Goal: Register for event/course

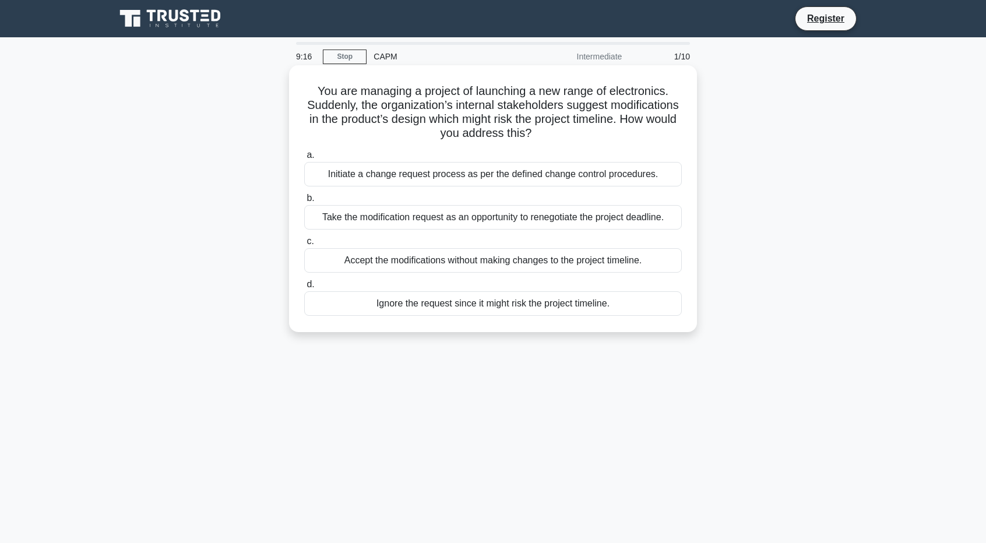
click at [448, 175] on div "Initiate a change request process as per the defined change control procedures." at bounding box center [493, 174] width 378 height 24
click at [304, 159] on input "a. Initiate a change request process as per the defined change control procedur…" at bounding box center [304, 156] width 0 height 8
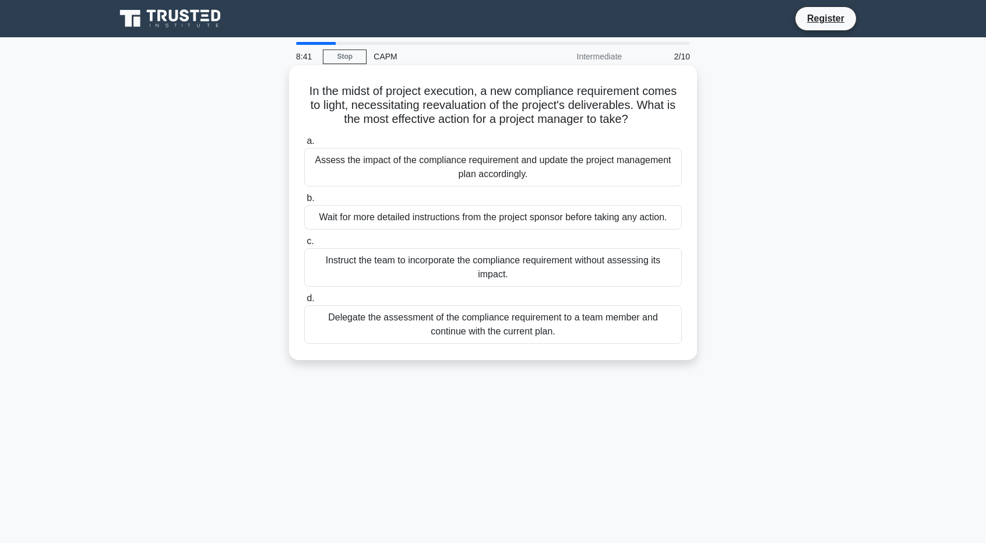
click at [448, 167] on div "Assess the impact of the compliance requirement and update the project manageme…" at bounding box center [493, 167] width 378 height 38
click at [304, 145] on input "a. Assess the impact of the compliance requirement and update the project manag…" at bounding box center [304, 142] width 0 height 8
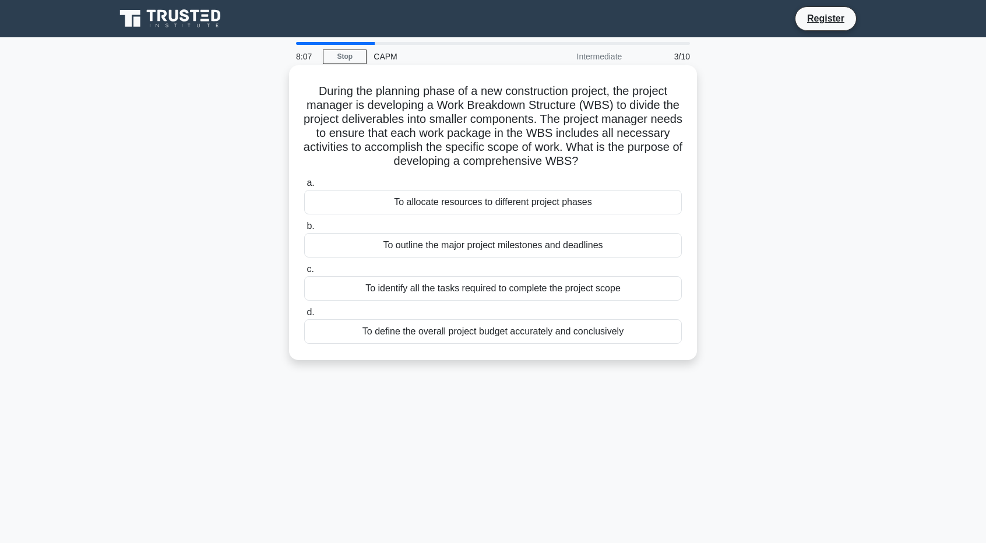
click at [512, 292] on div "To identify all the tasks required to complete the project scope" at bounding box center [493, 288] width 378 height 24
click at [304, 273] on input "c. To identify all the tasks required to complete the project scope" at bounding box center [304, 270] width 0 height 8
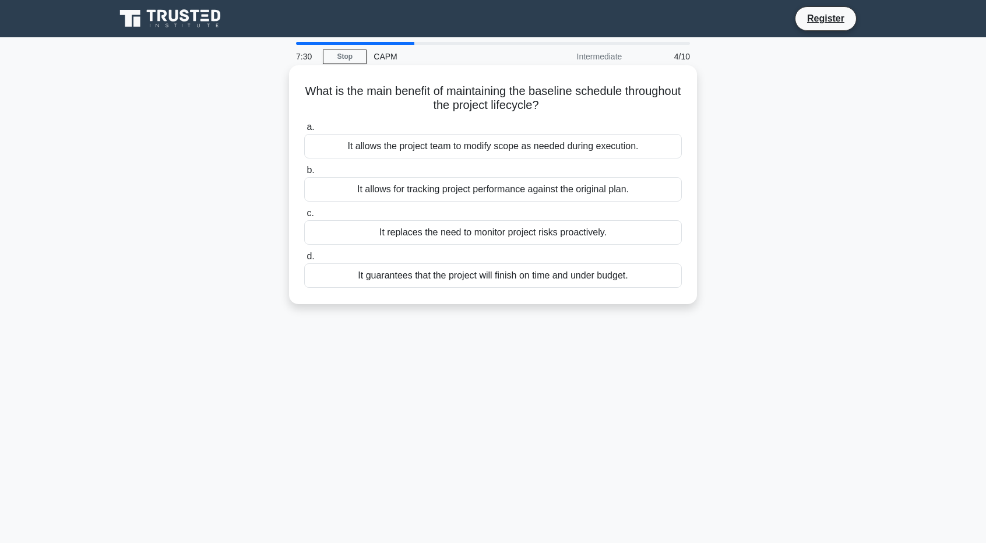
click at [550, 189] on div "It allows for tracking project performance against the original plan." at bounding box center [493, 189] width 378 height 24
click at [304, 174] on input "b. It allows for tracking project performance against the original plan." at bounding box center [304, 171] width 0 height 8
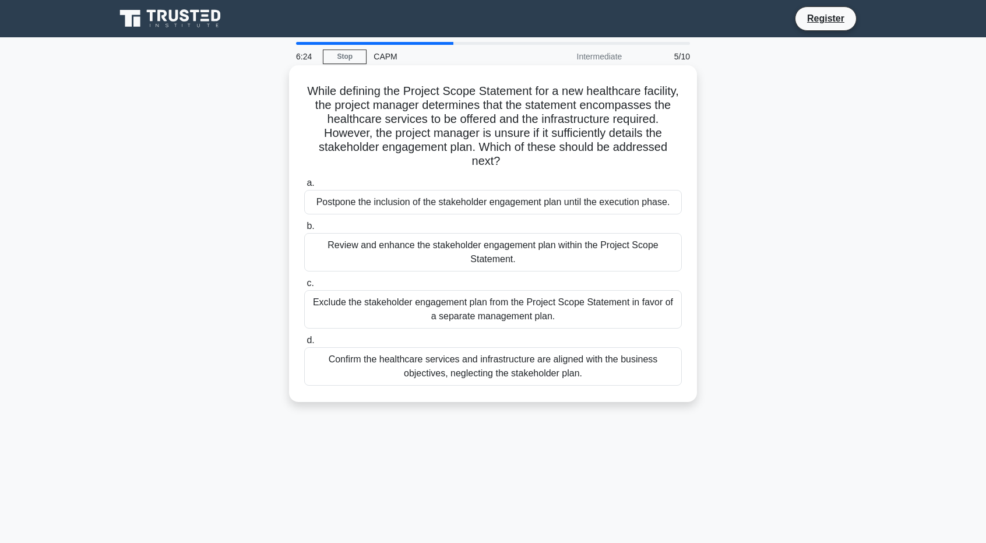
click at [430, 249] on div "Review and enhance the stakeholder engagement plan within the Project Scope Sta…" at bounding box center [493, 252] width 378 height 38
click at [304, 230] on input "b. Review and enhance the stakeholder engagement plan within the Project Scope …" at bounding box center [304, 227] width 0 height 8
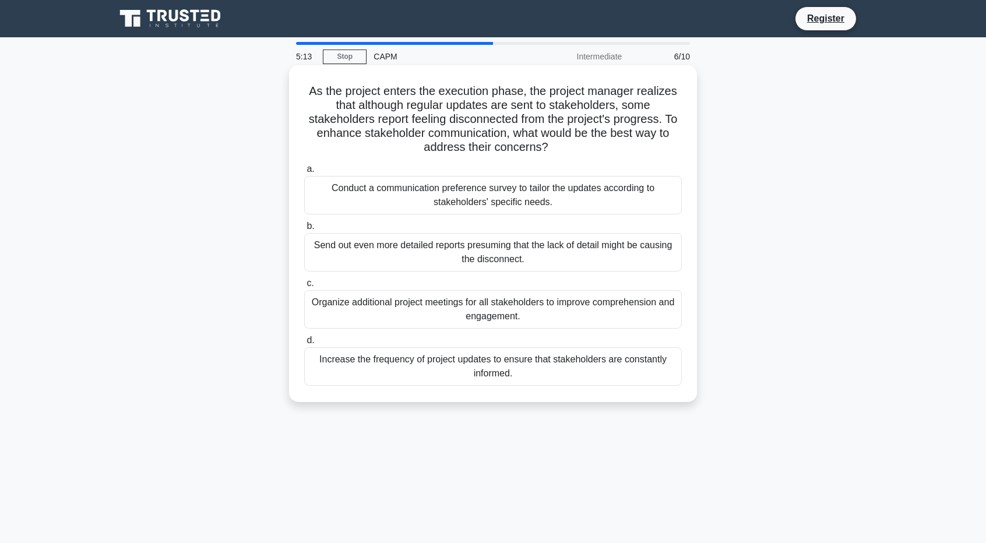
click at [487, 305] on div "Organize additional project meetings for all stakeholders to improve comprehens…" at bounding box center [493, 309] width 378 height 38
click at [304, 287] on input "c. Organize additional project meetings for all stakeholders to improve compreh…" at bounding box center [304, 284] width 0 height 8
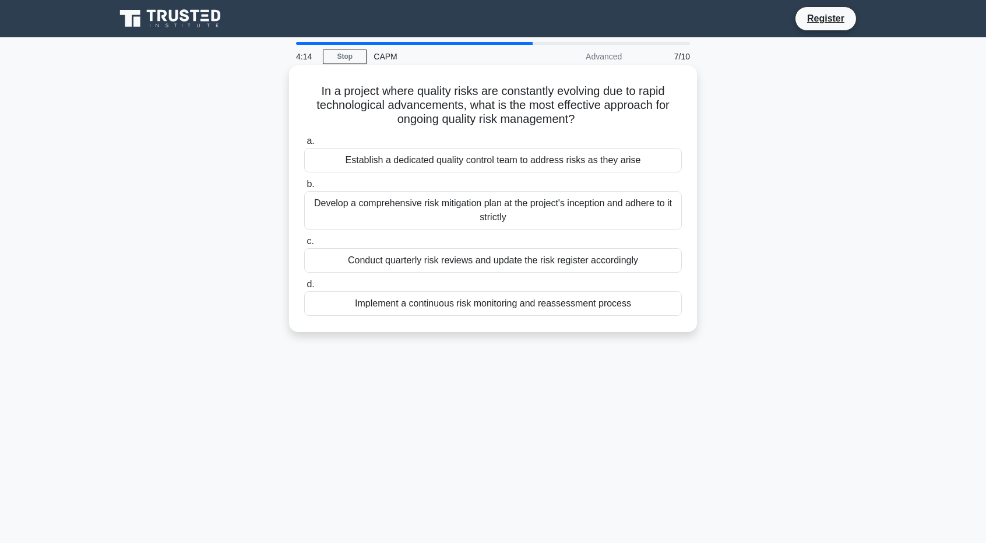
click at [537, 305] on div "Implement a continuous risk monitoring and reassessment process" at bounding box center [493, 304] width 378 height 24
click at [304, 289] on input "d. Implement a continuous risk monitoring and reassessment process" at bounding box center [304, 285] width 0 height 8
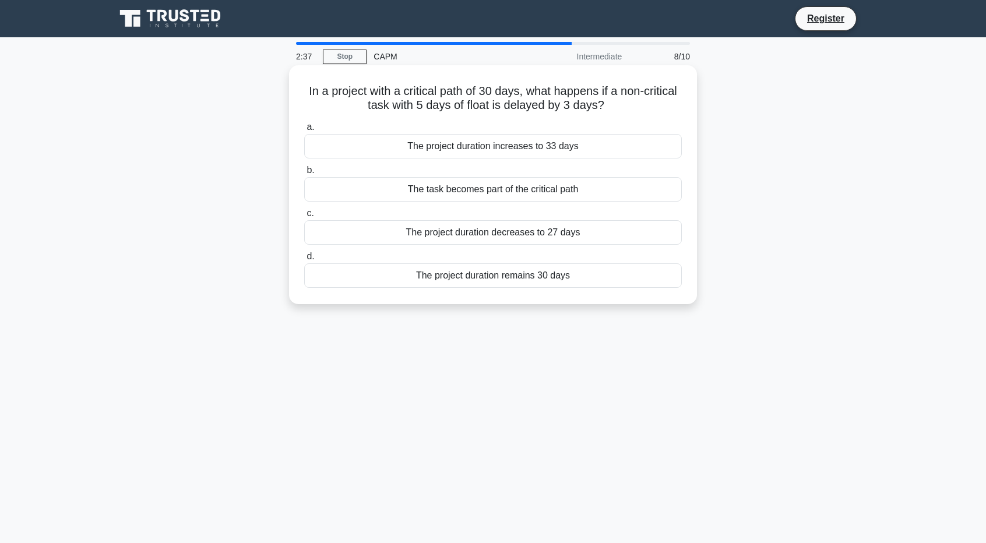
click at [533, 268] on div "The project duration remains 30 days" at bounding box center [493, 276] width 378 height 24
click at [304, 261] on input "d. The project duration remains 30 days" at bounding box center [304, 257] width 0 height 8
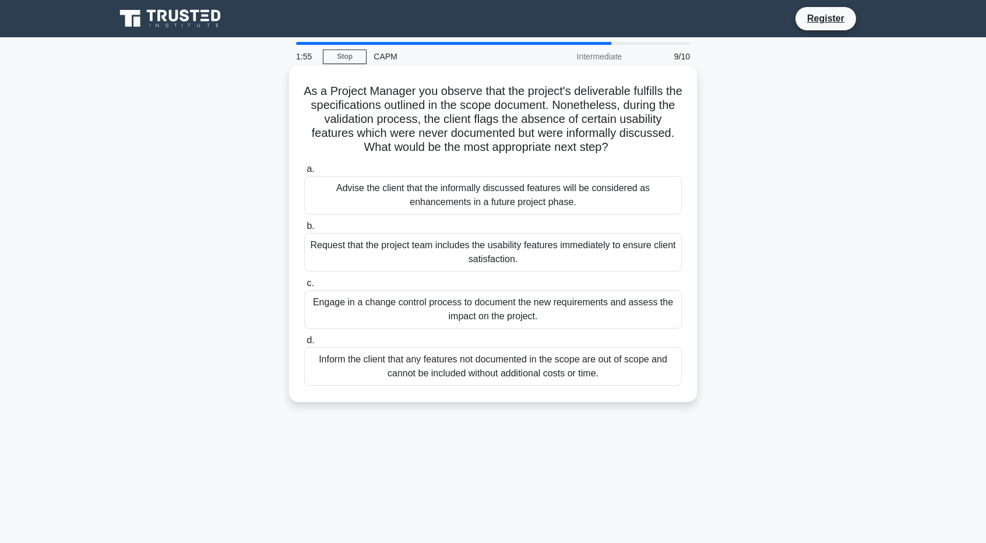
click at [521, 310] on div "Engage in a change control process to document the new requirements and assess …" at bounding box center [493, 309] width 378 height 38
click at [304, 287] on input "c. Engage in a change control process to document the new requirements and asse…" at bounding box center [304, 284] width 0 height 8
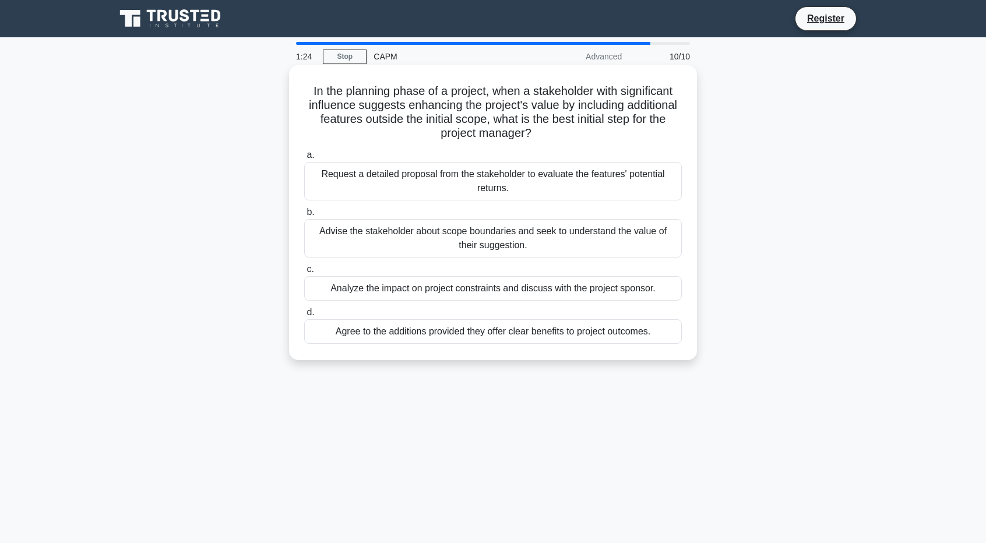
click at [587, 293] on div "Analyze the impact on project constraints and discuss with the project sponsor." at bounding box center [493, 288] width 378 height 24
click at [304, 273] on input "c. Analyze the impact on project constraints and discuss with the project spons…" at bounding box center [304, 270] width 0 height 8
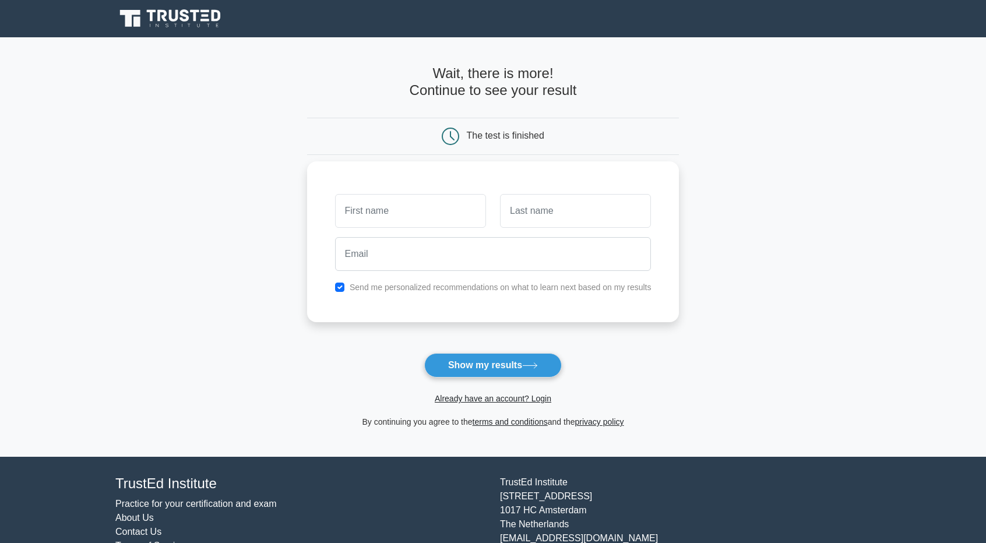
type input "o"
type input "[PERSON_NAME]"
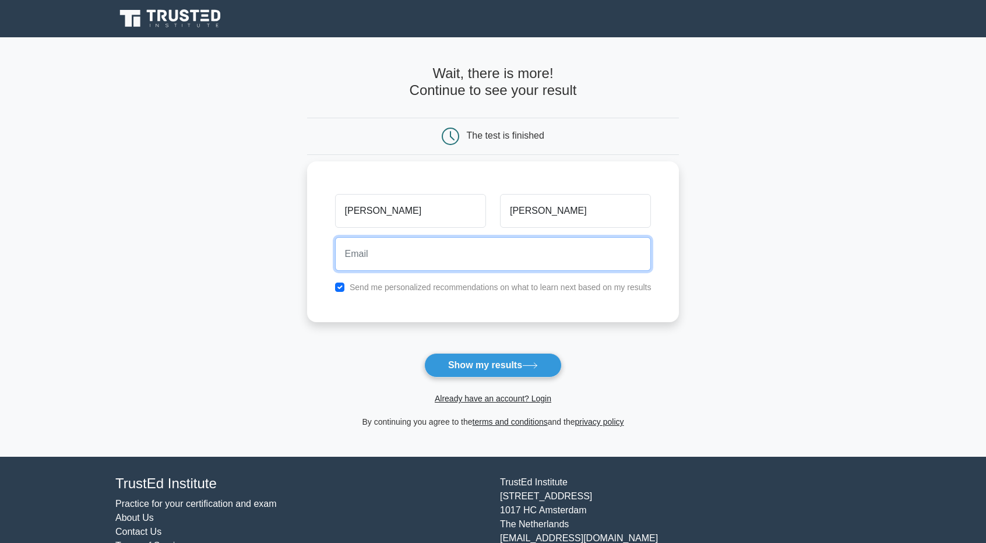
click at [350, 247] on input "email" at bounding box center [493, 254] width 317 height 34
type input "[EMAIL_ADDRESS][DOMAIN_NAME]"
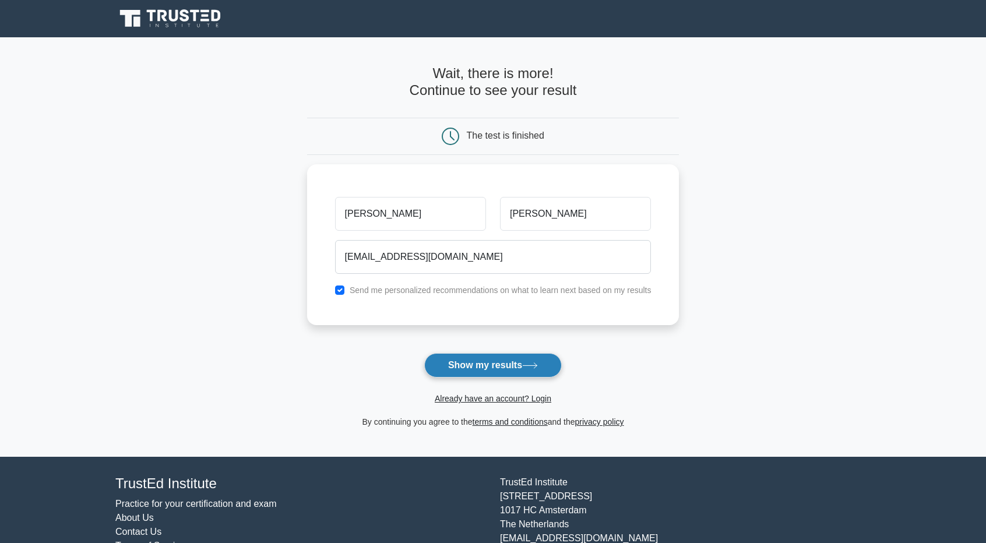
click at [527, 364] on icon at bounding box center [530, 366] width 16 height 6
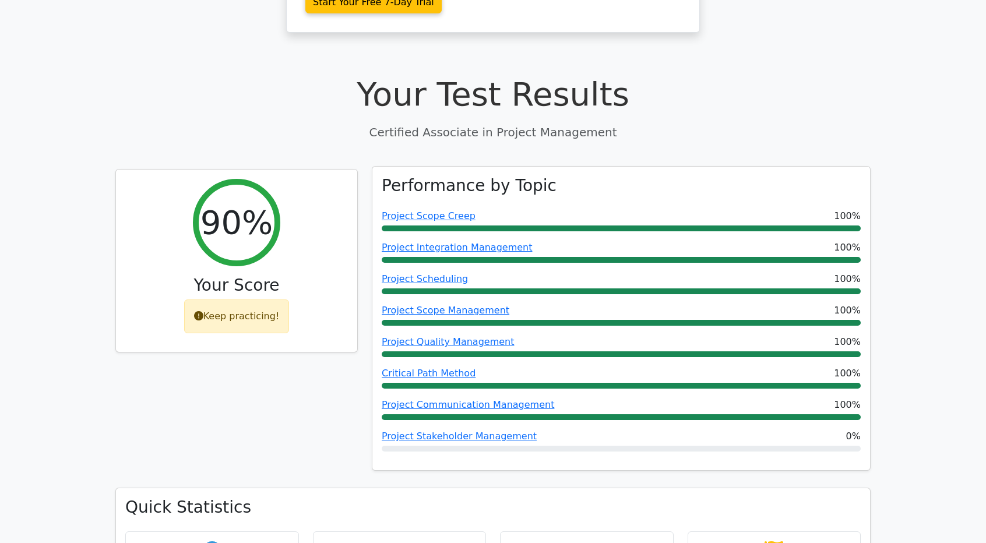
scroll to position [408, 0]
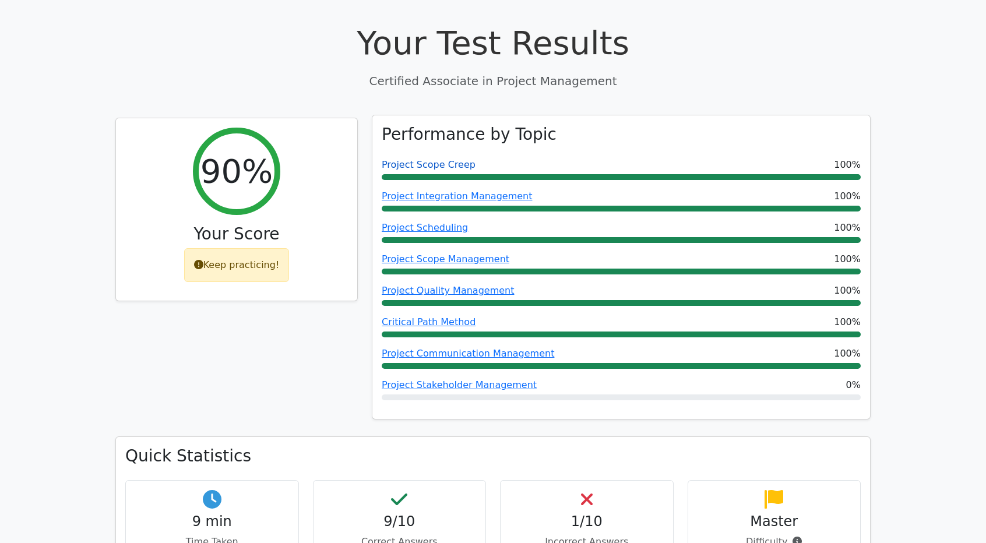
click at [424, 159] on link "Project Scope Creep" at bounding box center [429, 164] width 94 height 11
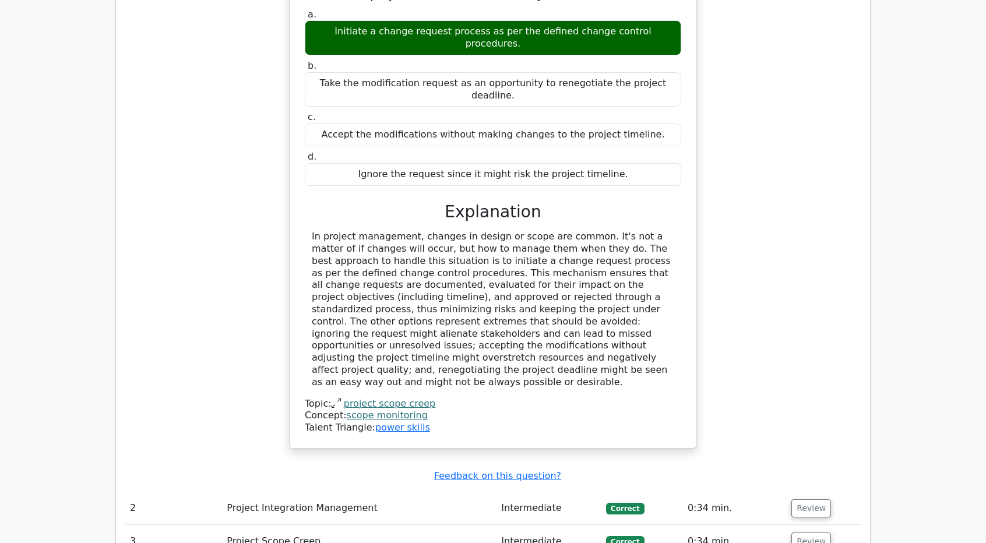
scroll to position [1224, 0]
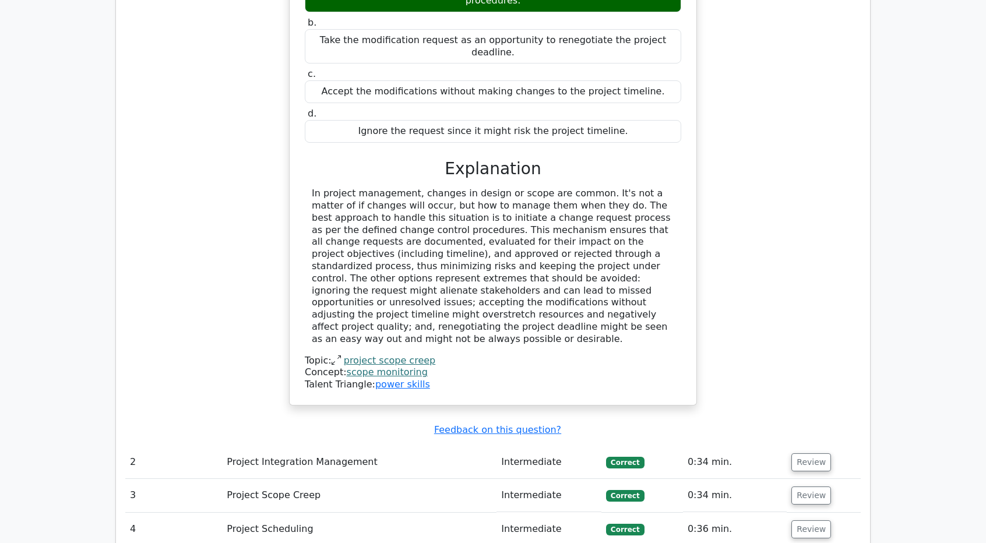
drag, startPoint x: 420, startPoint y: 206, endPoint x: 184, endPoint y: 171, distance: 238.1
click at [184, 171] on div "You are managing a project of launching a new range of electronics. Suddenly, t…" at bounding box center [493, 151] width 736 height 536
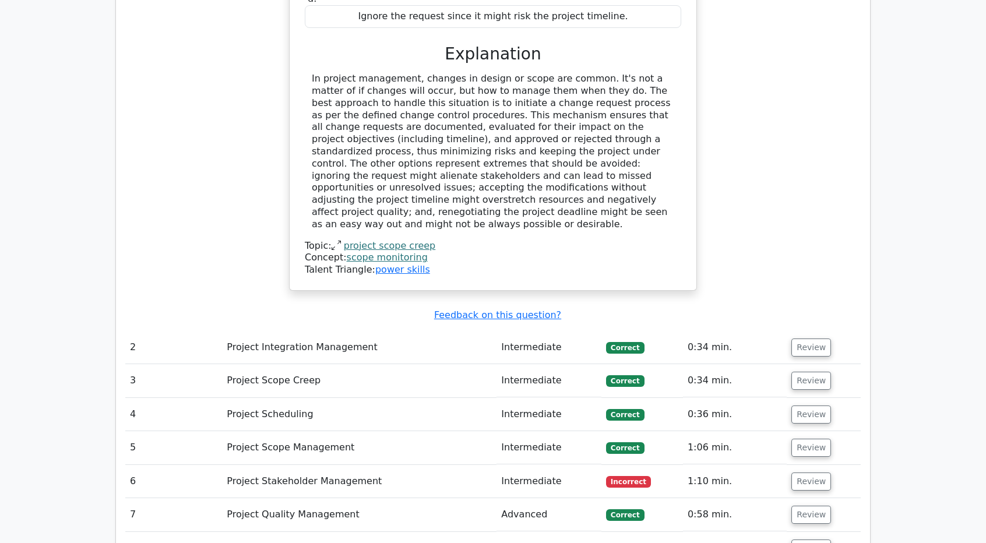
scroll to position [1341, 0]
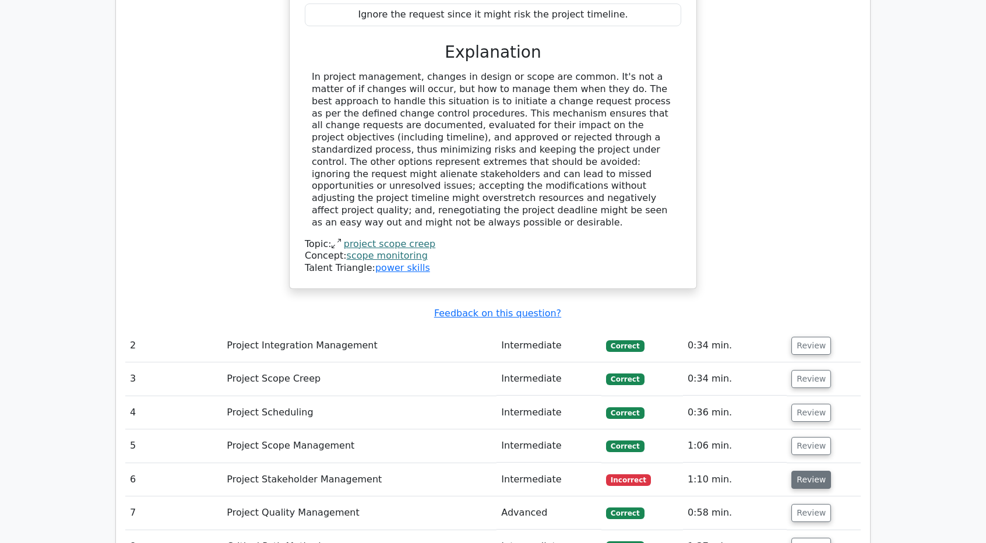
click at [807, 471] on button "Review" at bounding box center [812, 480] width 40 height 18
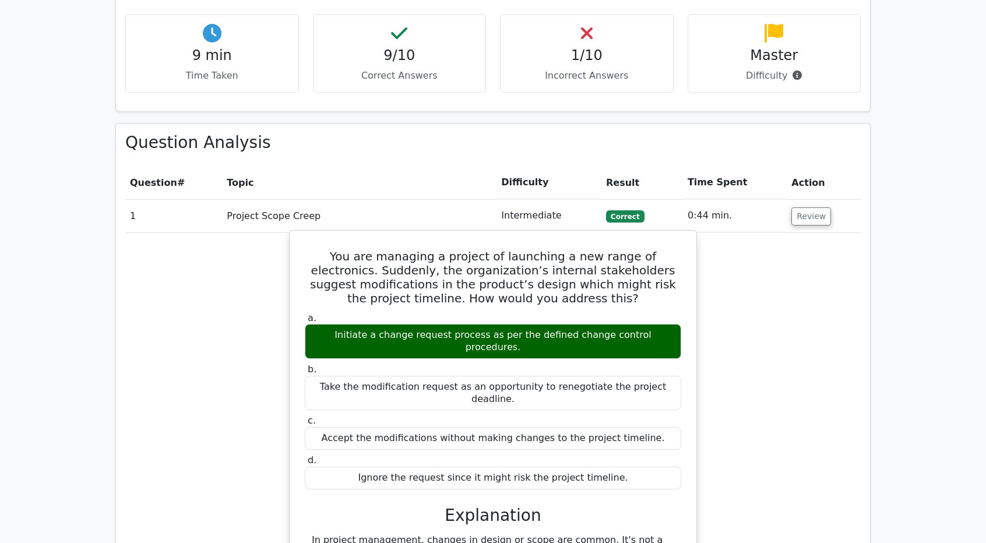
scroll to position [816, 0]
